Goal: Transaction & Acquisition: Purchase product/service

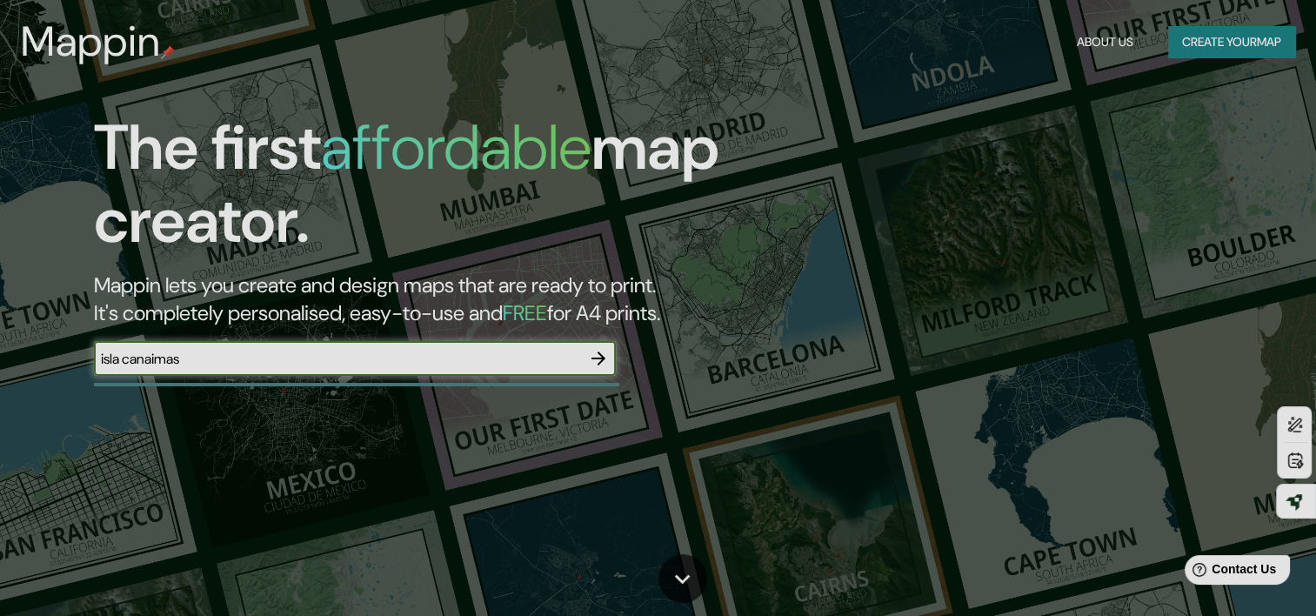
type input "isla canaimas"
click at [597, 362] on icon "button" at bounding box center [598, 358] width 21 height 21
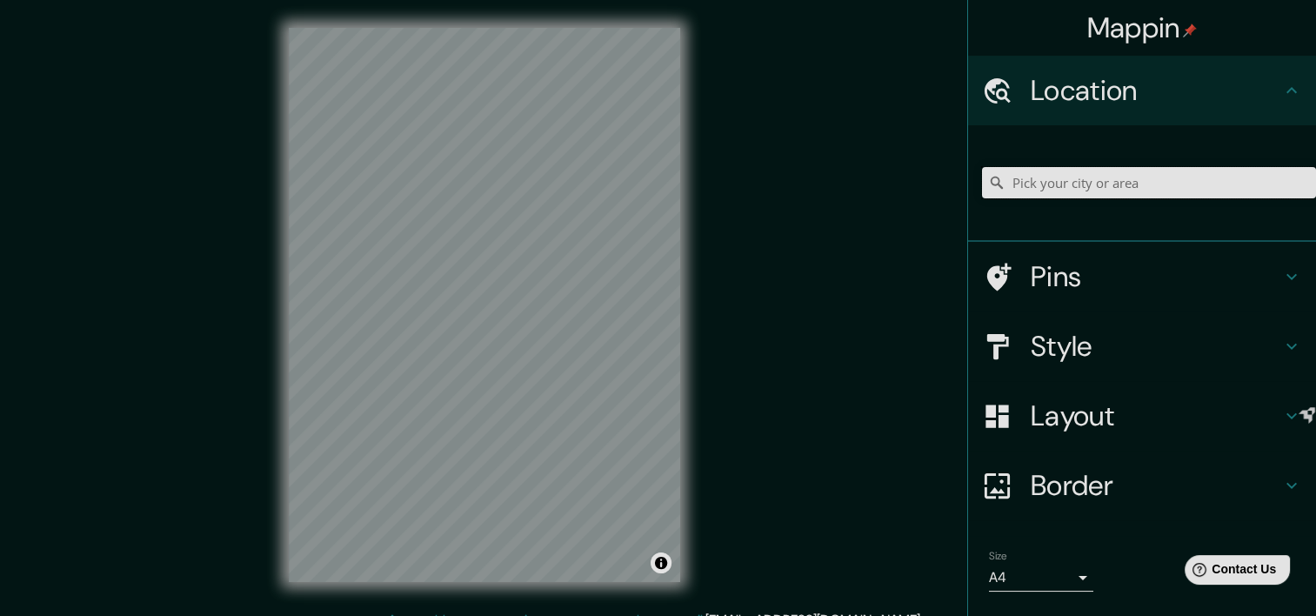
click at [1041, 174] on input "Pick your city or area" at bounding box center [1149, 182] width 334 height 31
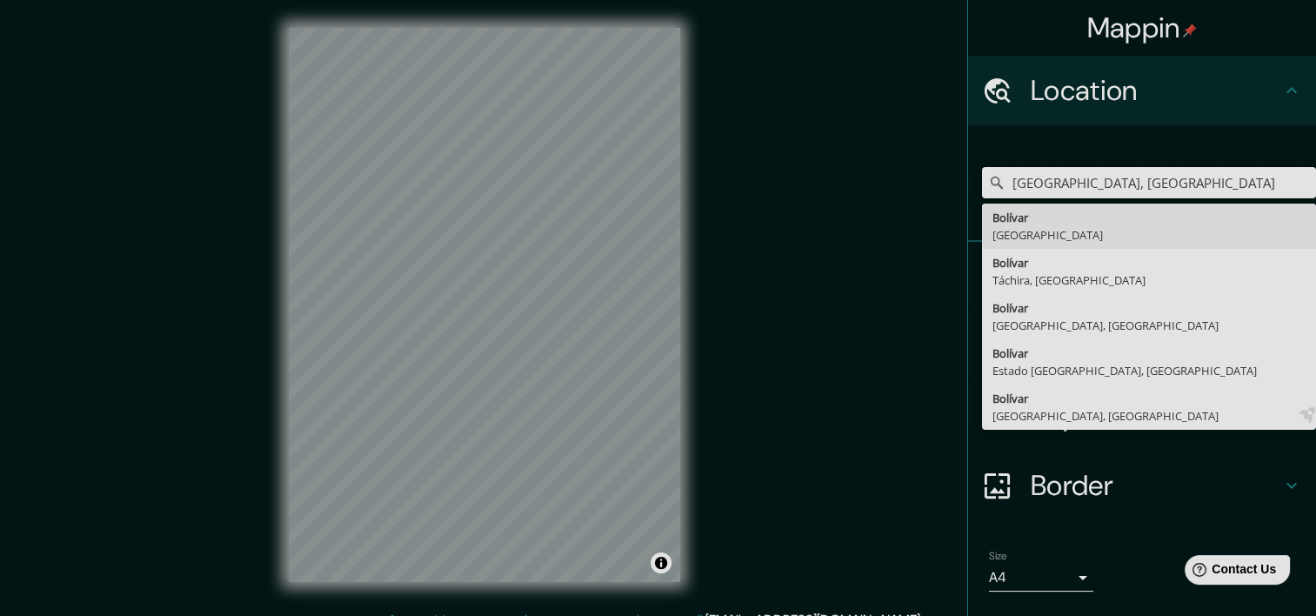
type input "Bolívar, Venezuela"
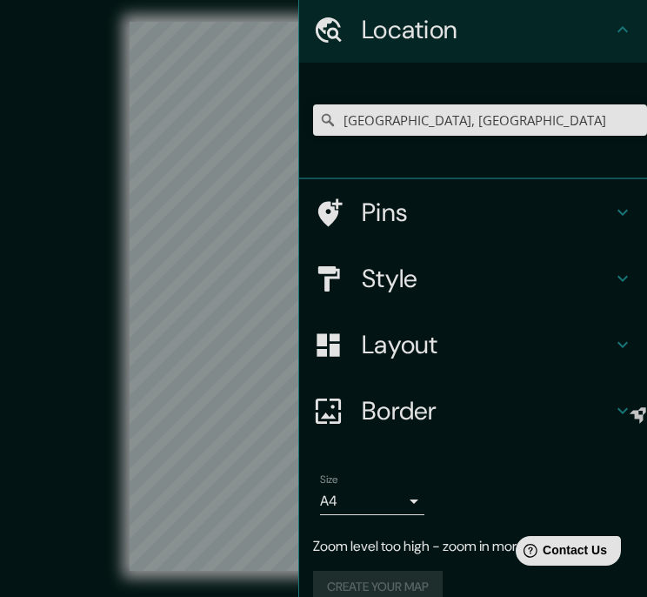
scroll to position [84, 0]
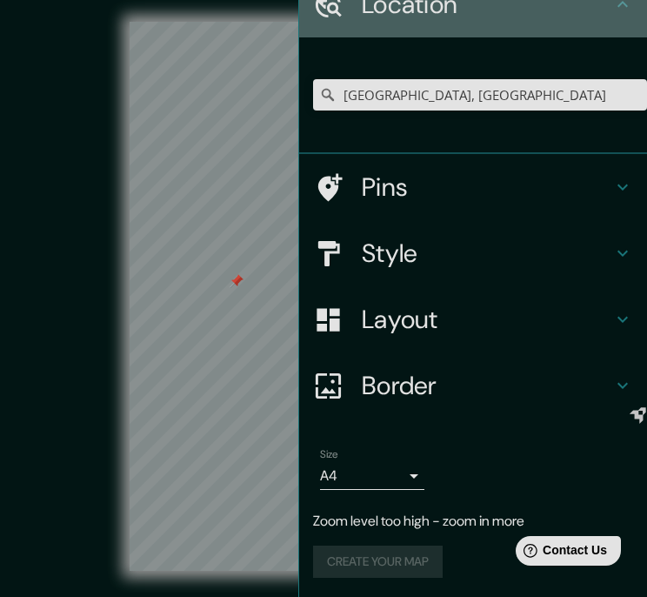
click at [612, 13] on icon at bounding box center [622, 4] width 21 height 21
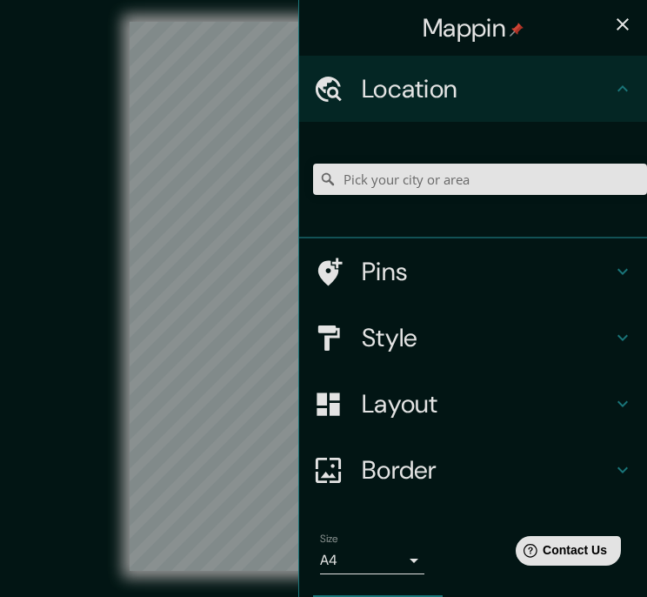
click at [612, 22] on icon "button" at bounding box center [622, 24] width 21 height 21
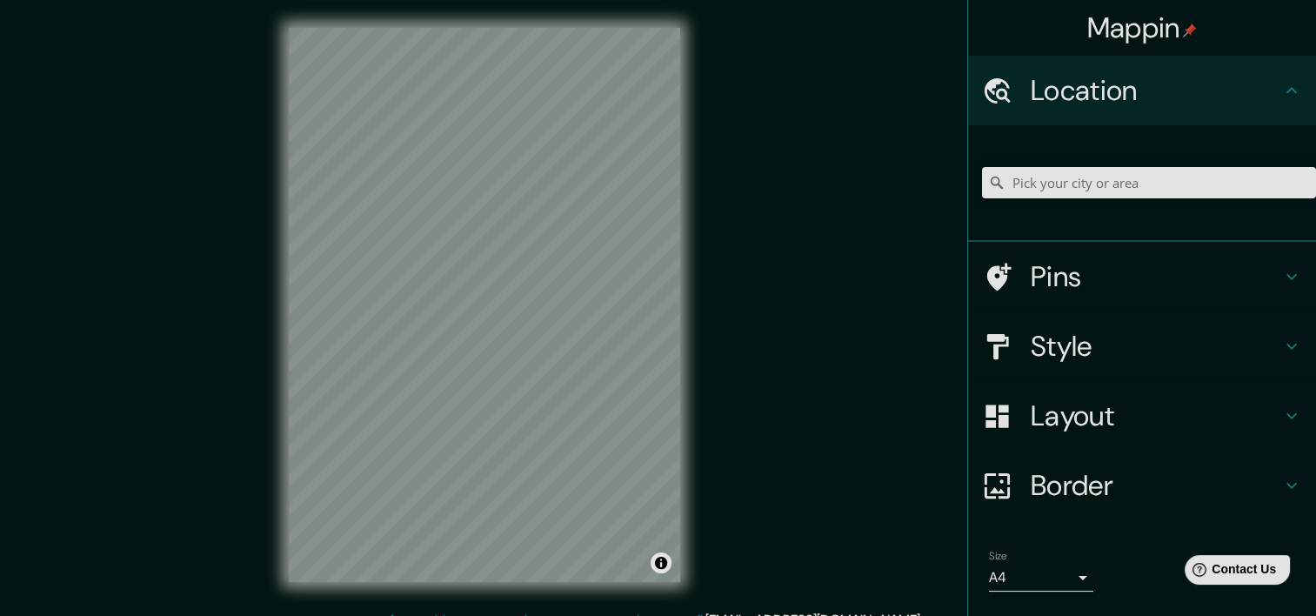
click at [659, 330] on h4 "Style" at bounding box center [1156, 346] width 250 height 35
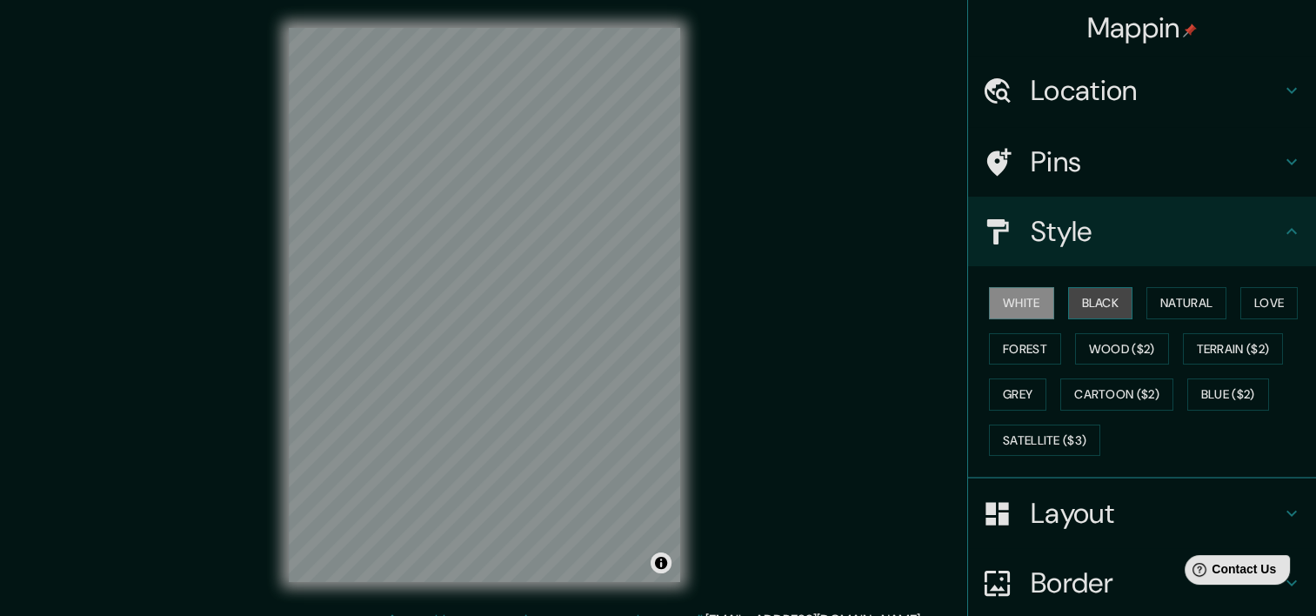
click at [659, 309] on button "Black" at bounding box center [1100, 303] width 65 height 32
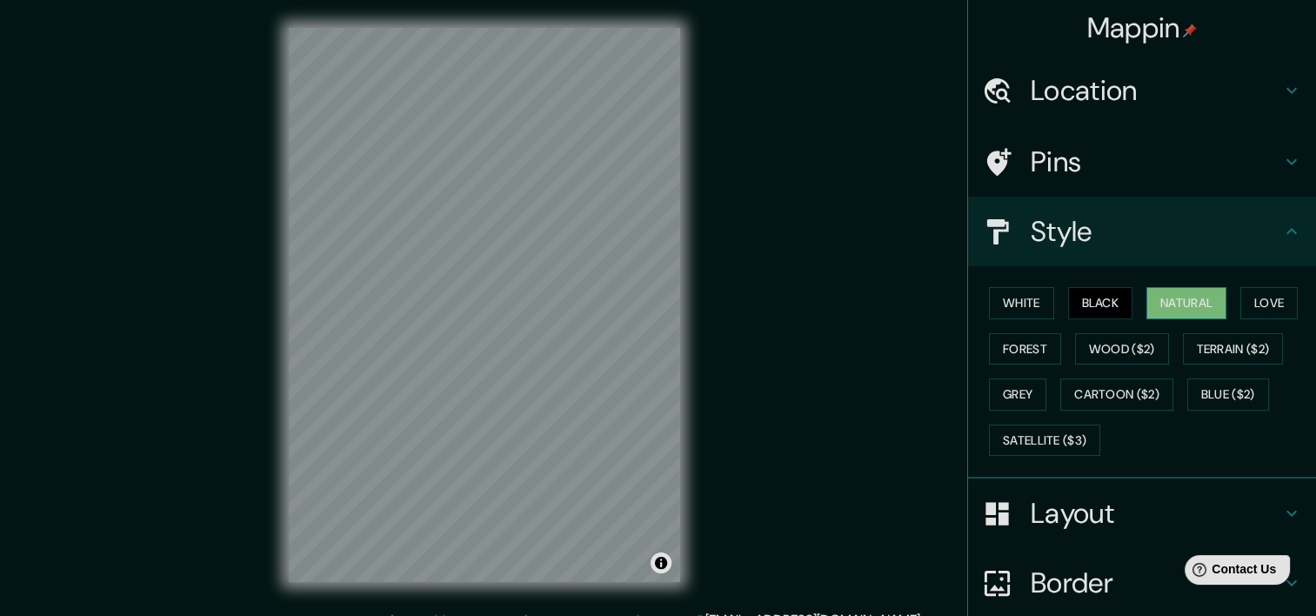
click at [659, 305] on button "Natural" at bounding box center [1186, 303] width 80 height 32
click at [659, 314] on button "Love" at bounding box center [1268, 303] width 57 height 32
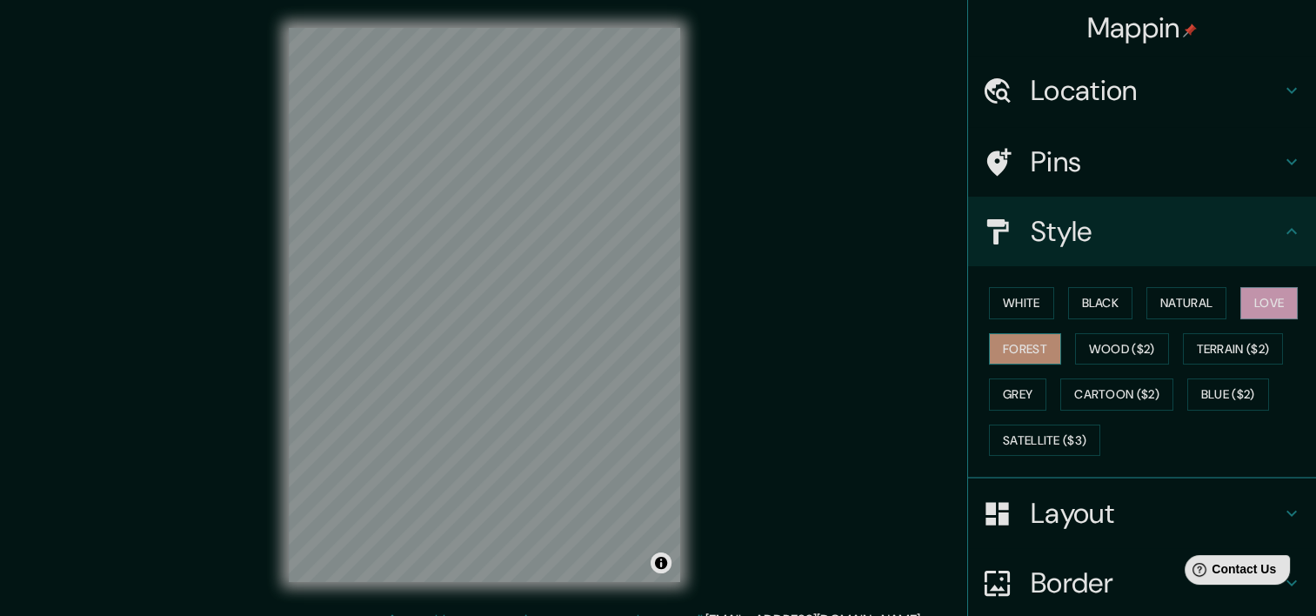
click at [659, 350] on button "Forest" at bounding box center [1025, 349] width 72 height 32
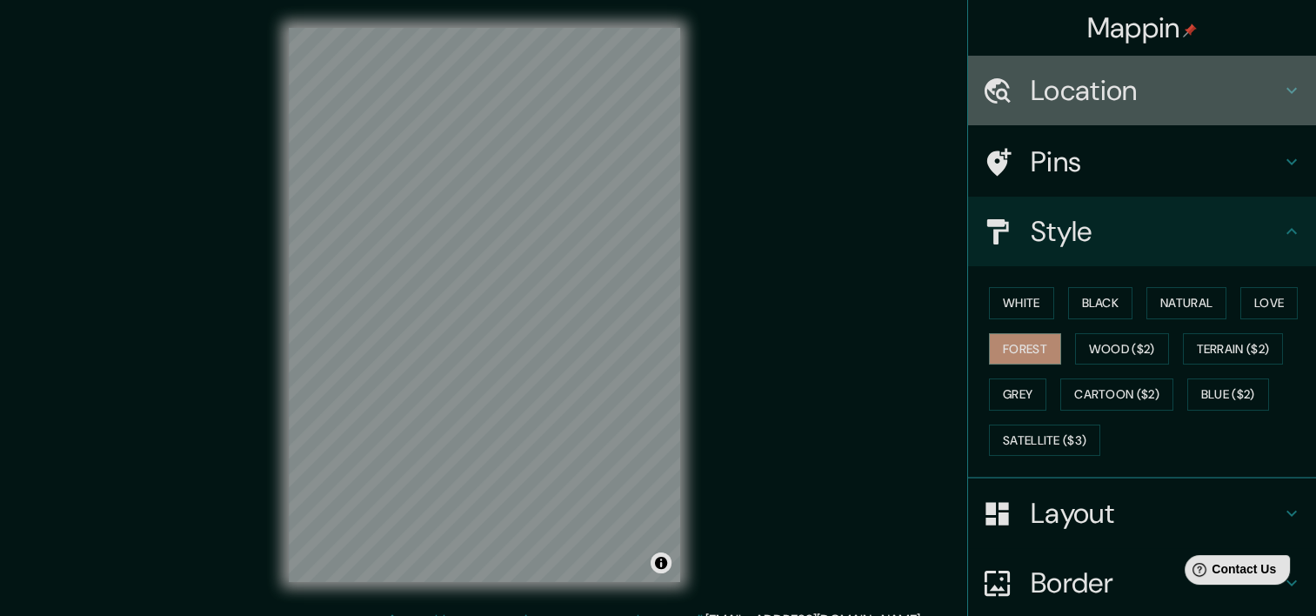
click at [659, 83] on h4 "Location" at bounding box center [1156, 90] width 250 height 35
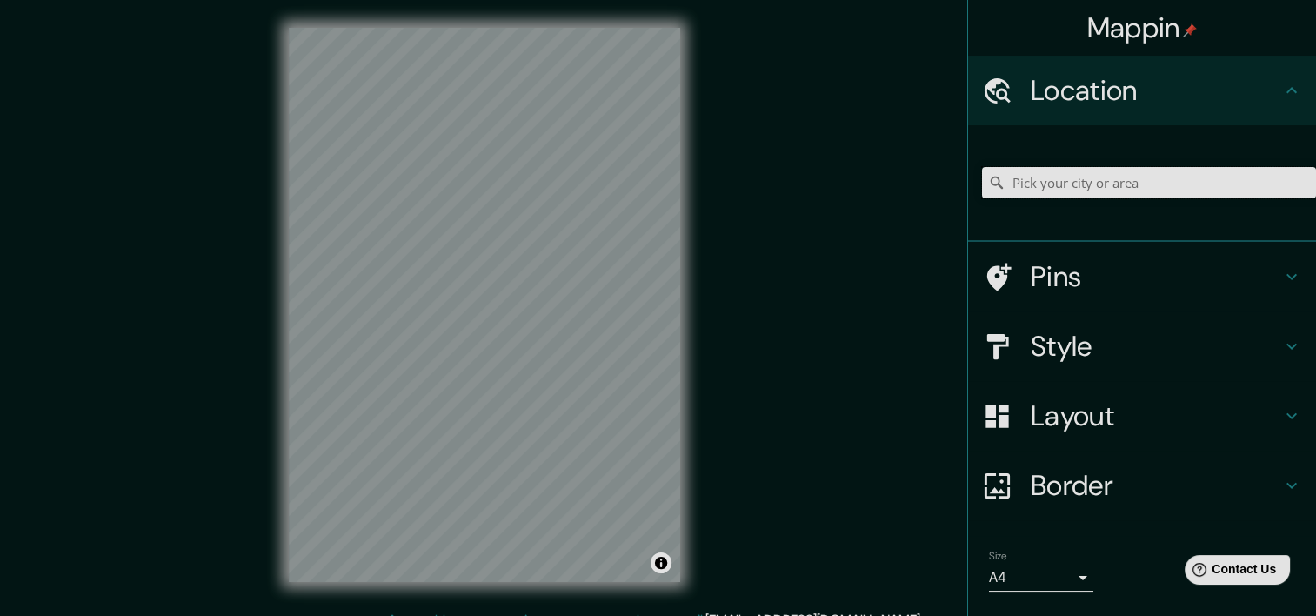
click at [659, 184] on input "Pick your city or area" at bounding box center [1149, 182] width 334 height 31
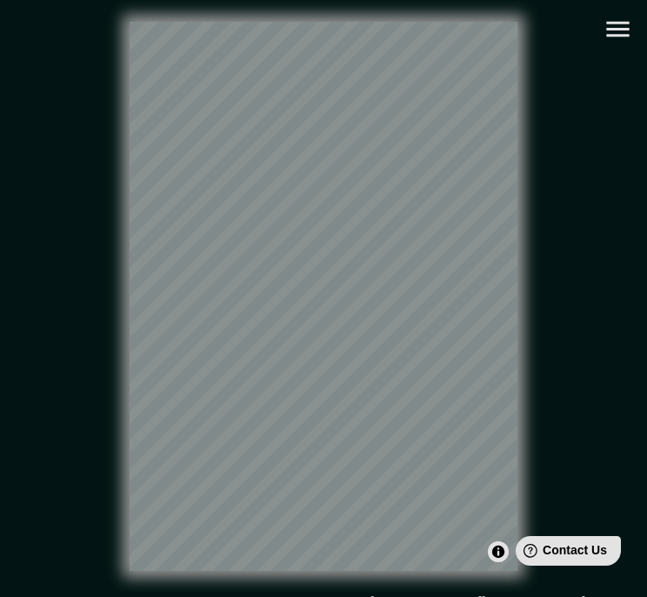
type input "[GEOGRAPHIC_DATA]"
